Goal: Task Accomplishment & Management: Manage account settings

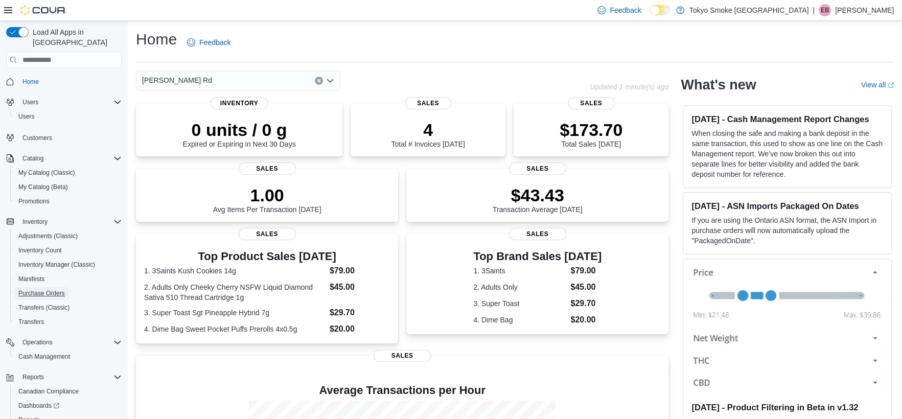
click at [59, 289] on span "Purchase Orders" at bounding box center [41, 293] width 47 height 8
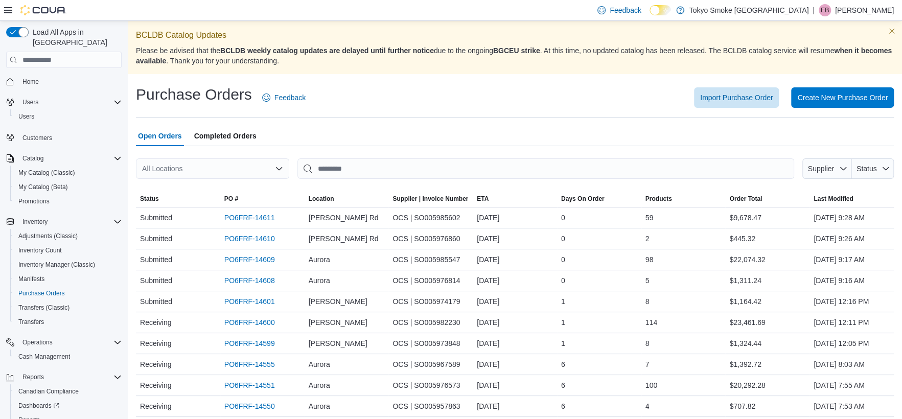
click at [241, 170] on div "All Locations" at bounding box center [212, 168] width 153 height 20
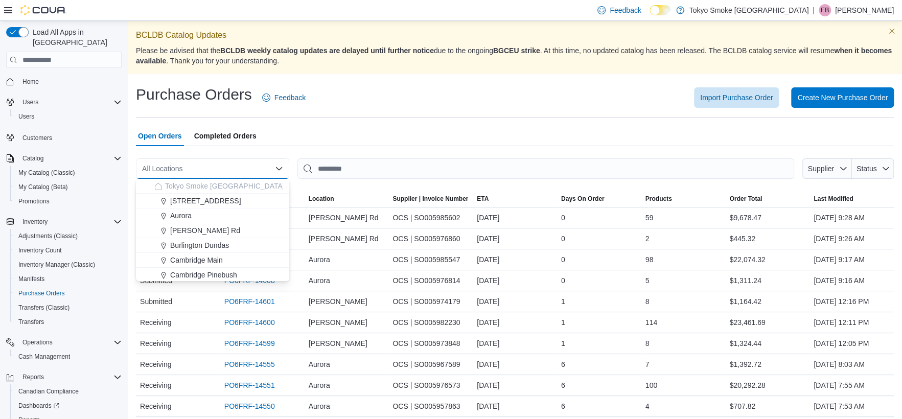
click at [211, 229] on span "[PERSON_NAME] Rd" at bounding box center [205, 230] width 70 height 10
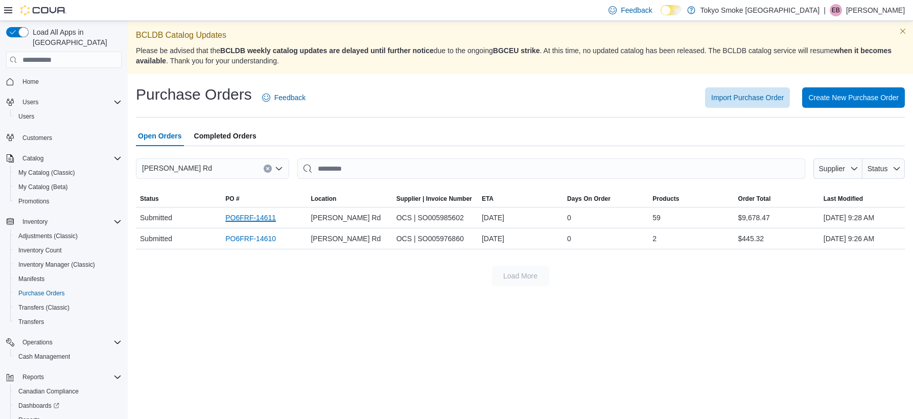
click at [251, 218] on link "PO6FRF-14611" at bounding box center [250, 218] width 51 height 12
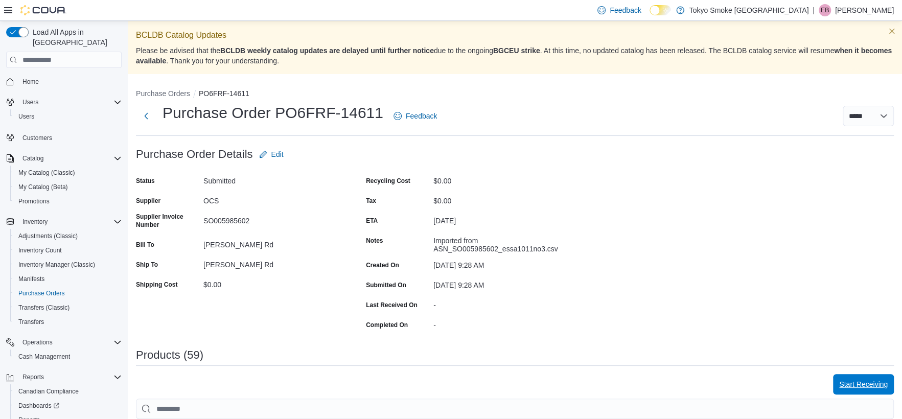
click at [868, 382] on span "Start Receiving" at bounding box center [863, 384] width 49 height 10
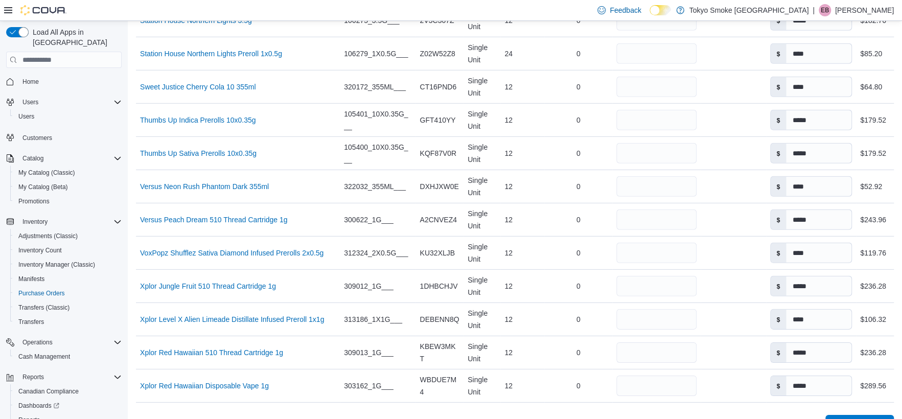
scroll to position [2083, 0]
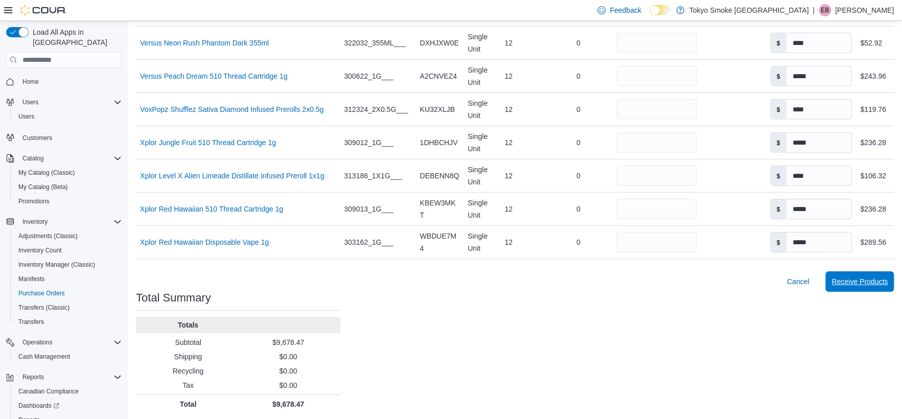
click at [860, 276] on span "Receive Products" at bounding box center [859, 281] width 56 height 10
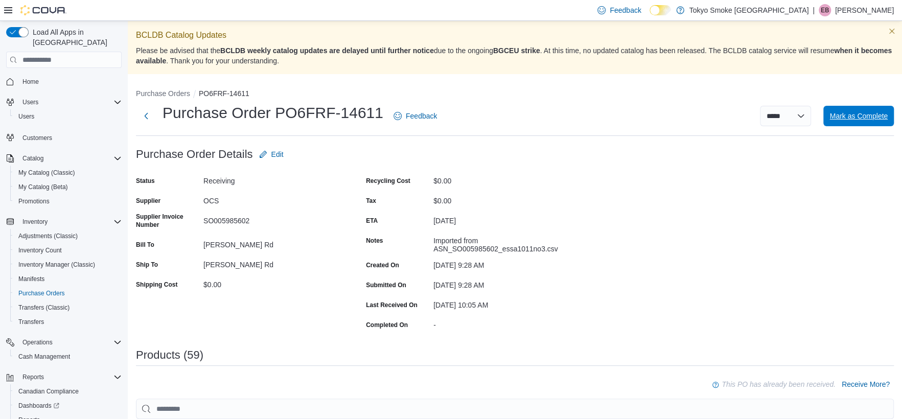
click at [880, 113] on span "Mark as Complete" at bounding box center [858, 116] width 58 height 10
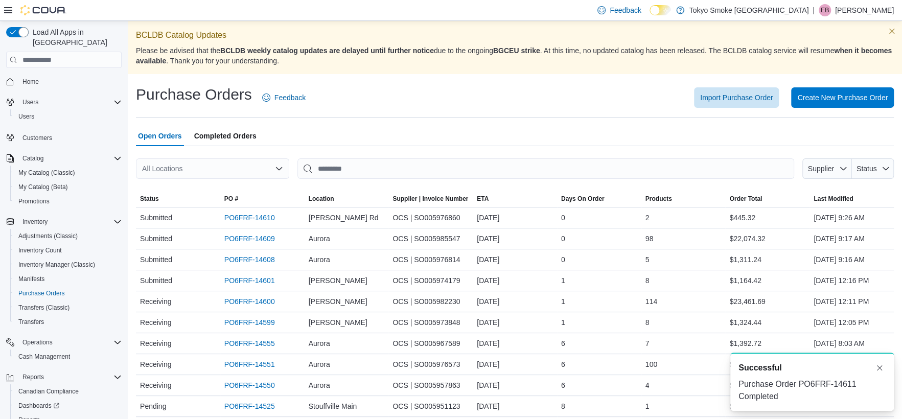
click at [253, 164] on div "All Locations" at bounding box center [212, 168] width 153 height 20
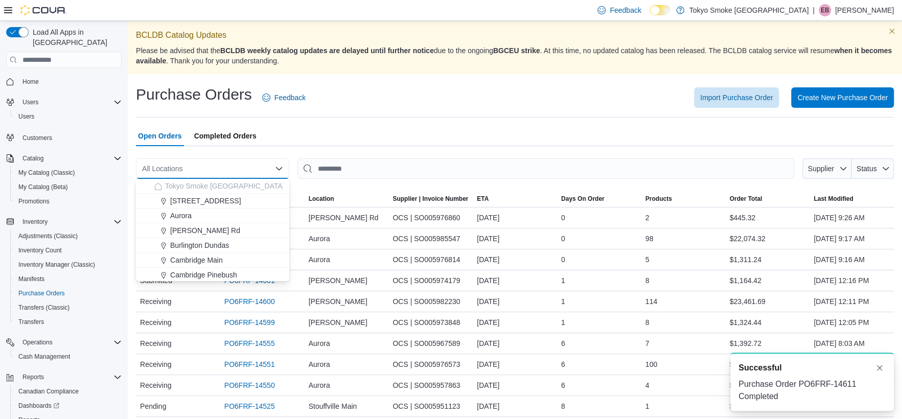
click at [215, 237] on button "[PERSON_NAME] Rd" at bounding box center [212, 230] width 153 height 15
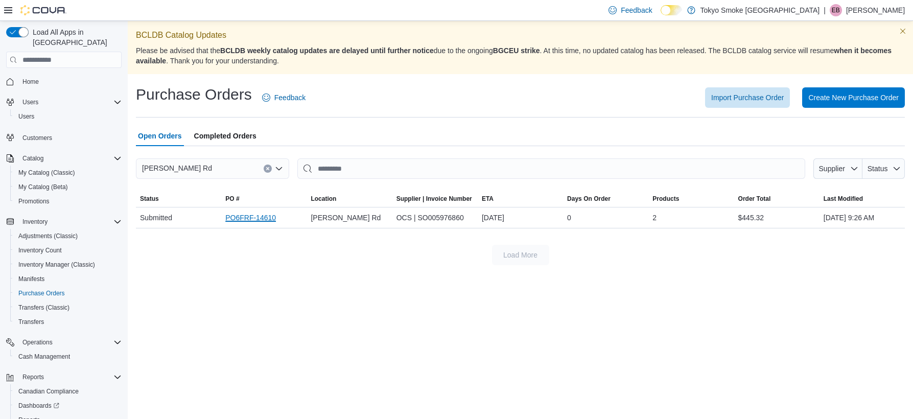
click at [247, 221] on link "PO6FRF-14610" at bounding box center [250, 218] width 51 height 12
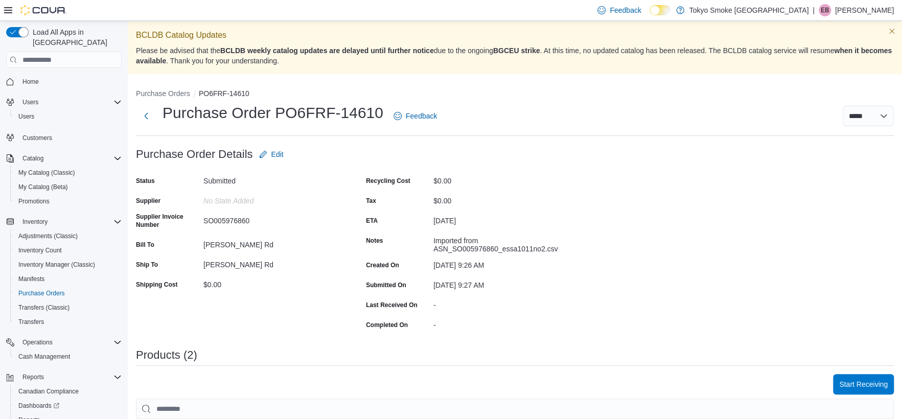
scroll to position [228, 0]
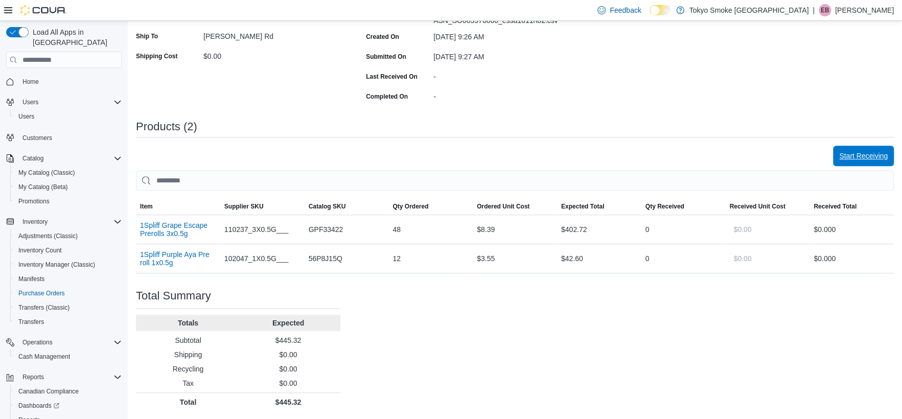
click at [880, 148] on span "Start Receiving" at bounding box center [863, 156] width 49 height 20
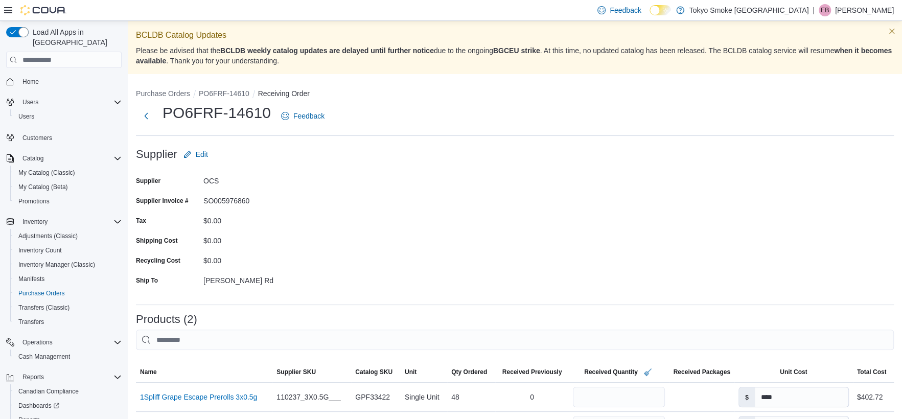
scroll to position [184, 0]
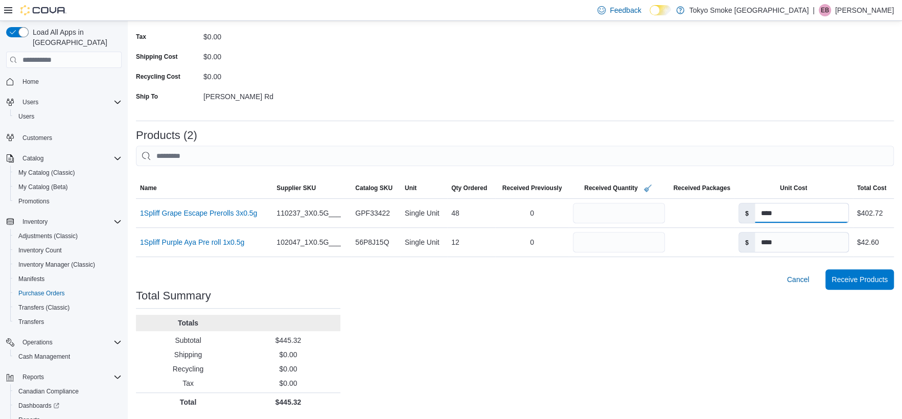
click at [784, 216] on input "****" at bounding box center [802, 212] width 94 height 19
click at [856, 275] on span "Receive Products" at bounding box center [859, 279] width 56 height 10
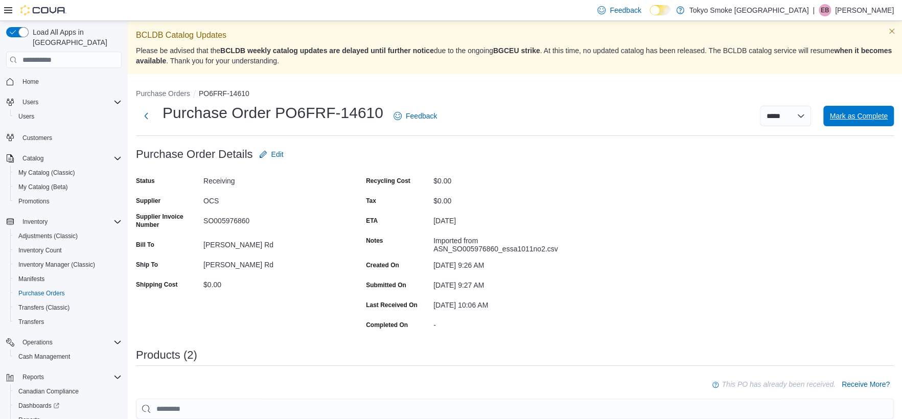
click at [877, 114] on span "Mark as Complete" at bounding box center [858, 116] width 58 height 10
